Goal: Task Accomplishment & Management: Complete application form

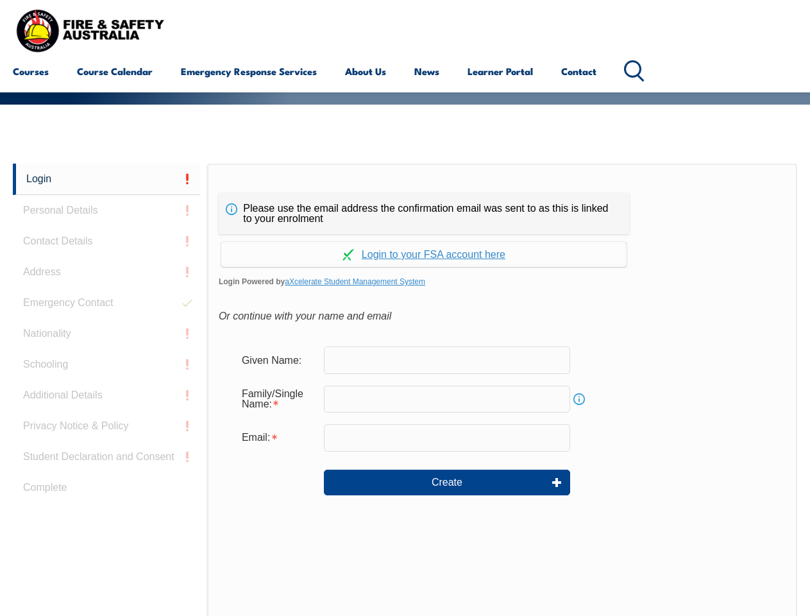
click at [405, 196] on div "Please use the email address the confirmation email was sent to as this is link…" at bounding box center [424, 213] width 410 height 41
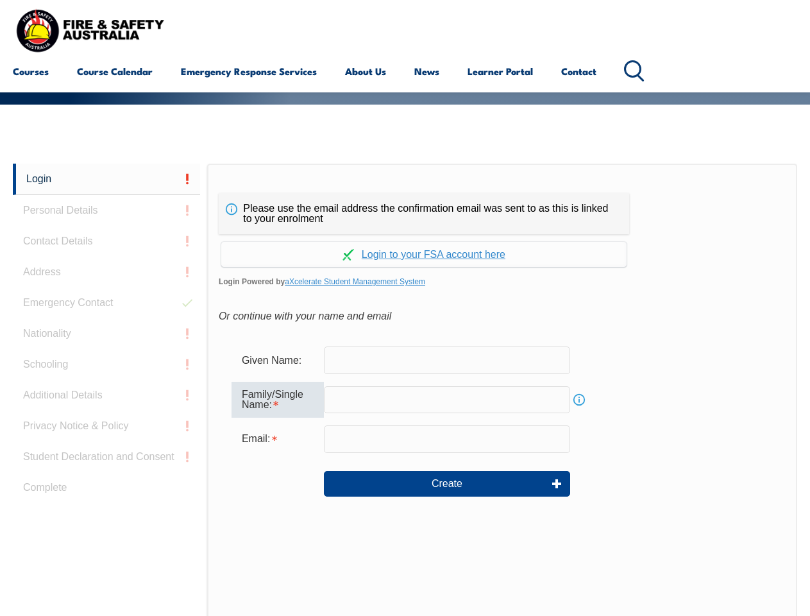
click at [405, 389] on input "text" at bounding box center [447, 399] width 246 height 27
click at [106, 179] on link "Login" at bounding box center [106, 179] width 187 height 31
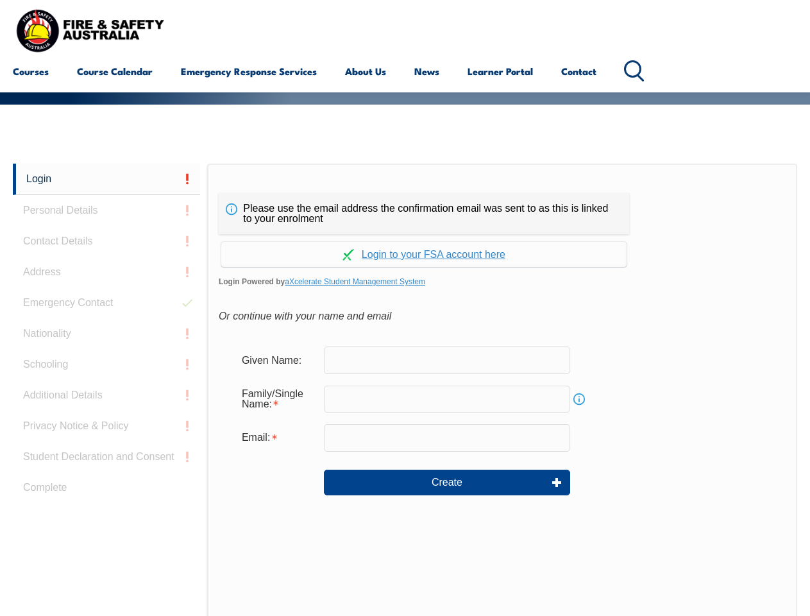
click at [106, 210] on div "Login Personal Details Contact Details Address Emergency Contact Nationality Sc…" at bounding box center [110, 484] width 194 height 641
click at [106, 241] on div "Login Personal Details Contact Details Address Emergency Contact Nationality Sc…" at bounding box center [110, 484] width 194 height 641
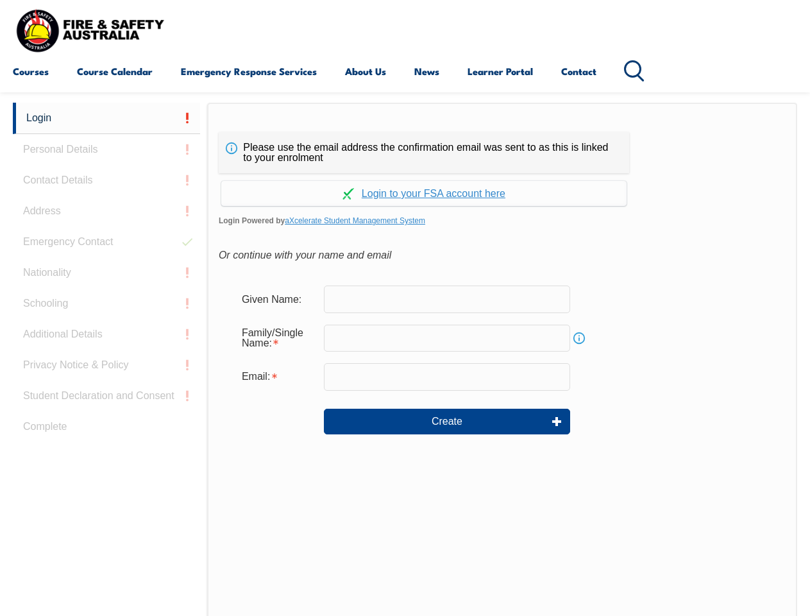
click at [106, 272] on div "Login Personal Details Contact Details Address Emergency Contact Nationality Sc…" at bounding box center [110, 423] width 194 height 641
click at [106, 303] on div "Login Personal Details Contact Details Address Emergency Contact Nationality Sc…" at bounding box center [110, 423] width 194 height 641
click at [106, 333] on div "Login Personal Details Contact Details Address Emergency Contact Nationality Sc…" at bounding box center [110, 423] width 194 height 641
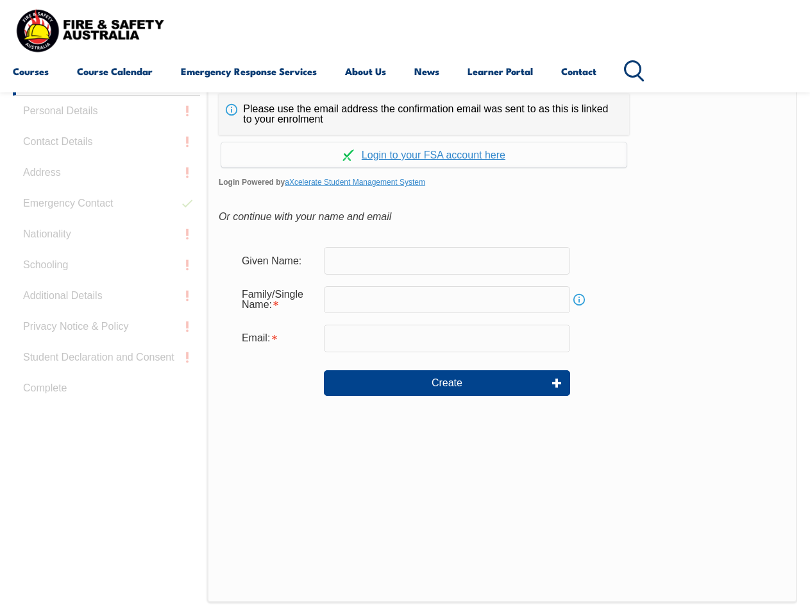
click at [106, 364] on div "Login Personal Details Contact Details Address Emergency Contact Nationality Sc…" at bounding box center [110, 384] width 194 height 641
click at [106, 395] on div "Login Personal Details Contact Details Address Emergency Contact Nationality Sc…" at bounding box center [110, 384] width 194 height 641
